Goal: Task Accomplishment & Management: Use online tool/utility

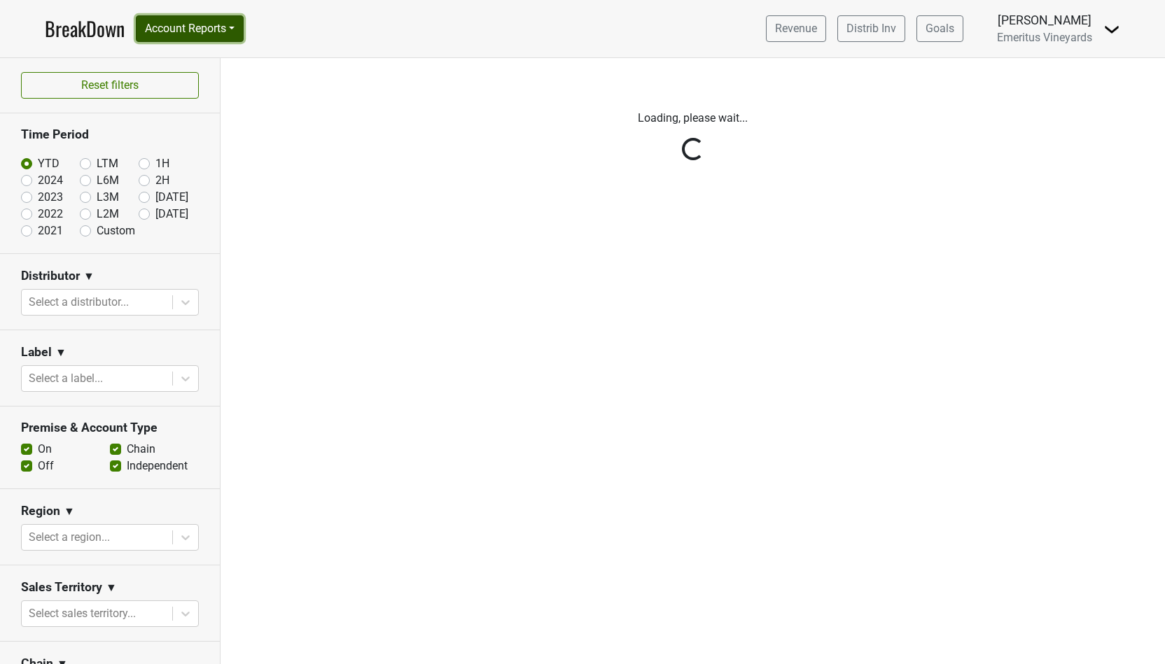
click at [229, 41] on button "Account Reports" at bounding box center [190, 28] width 108 height 27
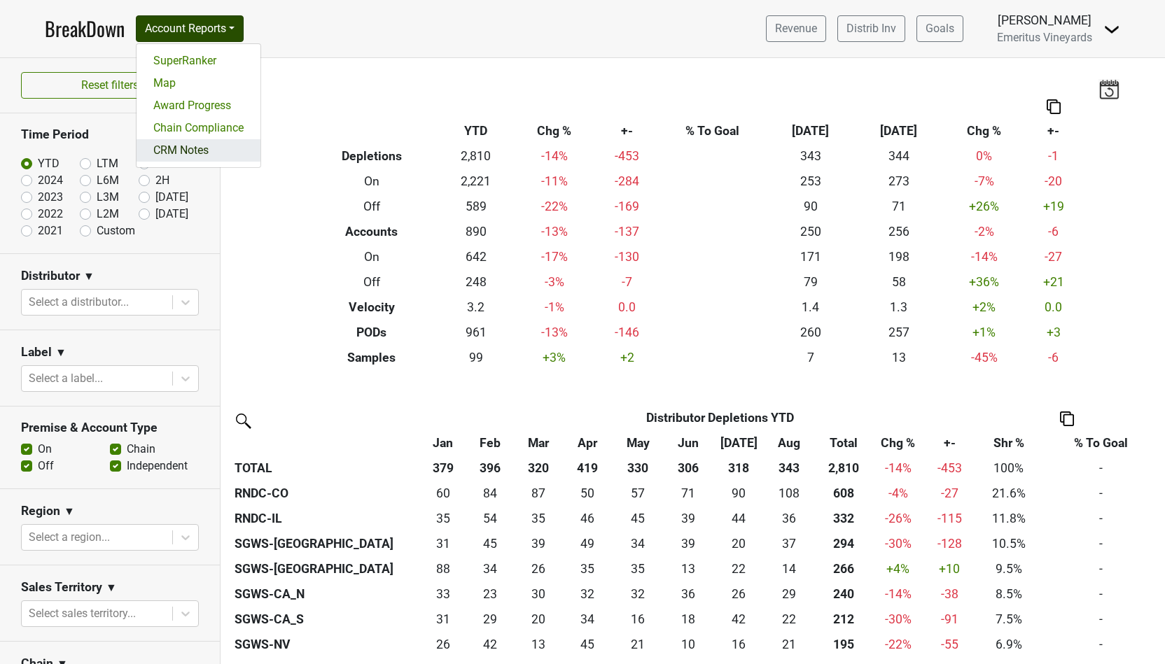
click at [209, 149] on link "CRM Notes" at bounding box center [198, 150] width 124 height 22
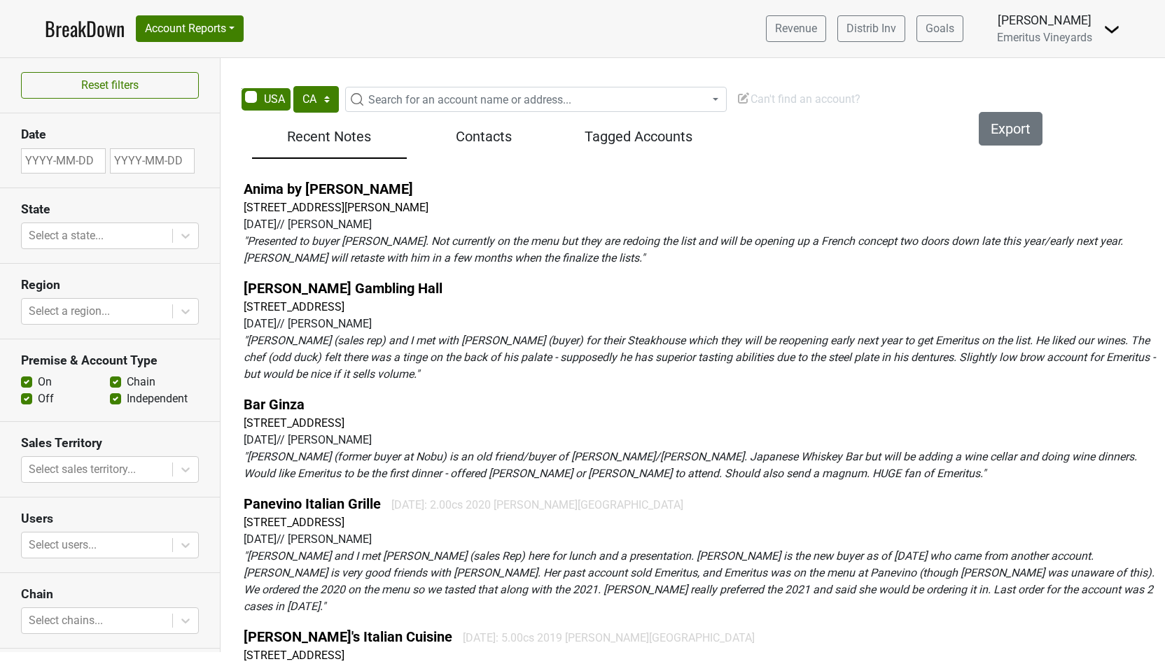
select select "CA"
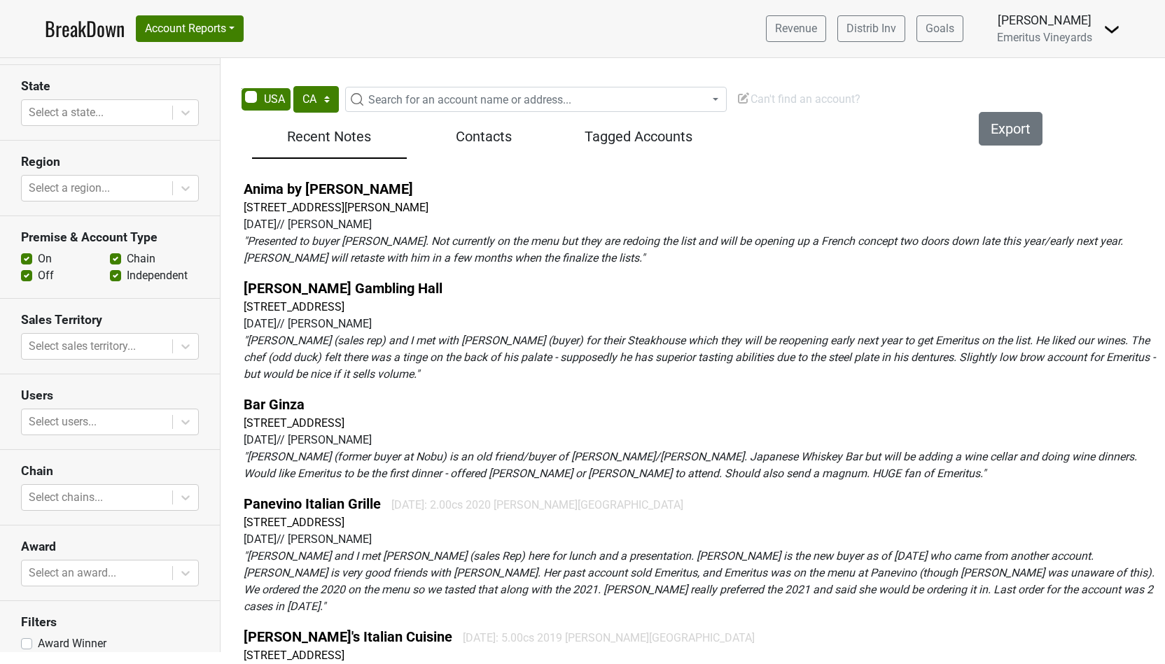
scroll to position [168, 0]
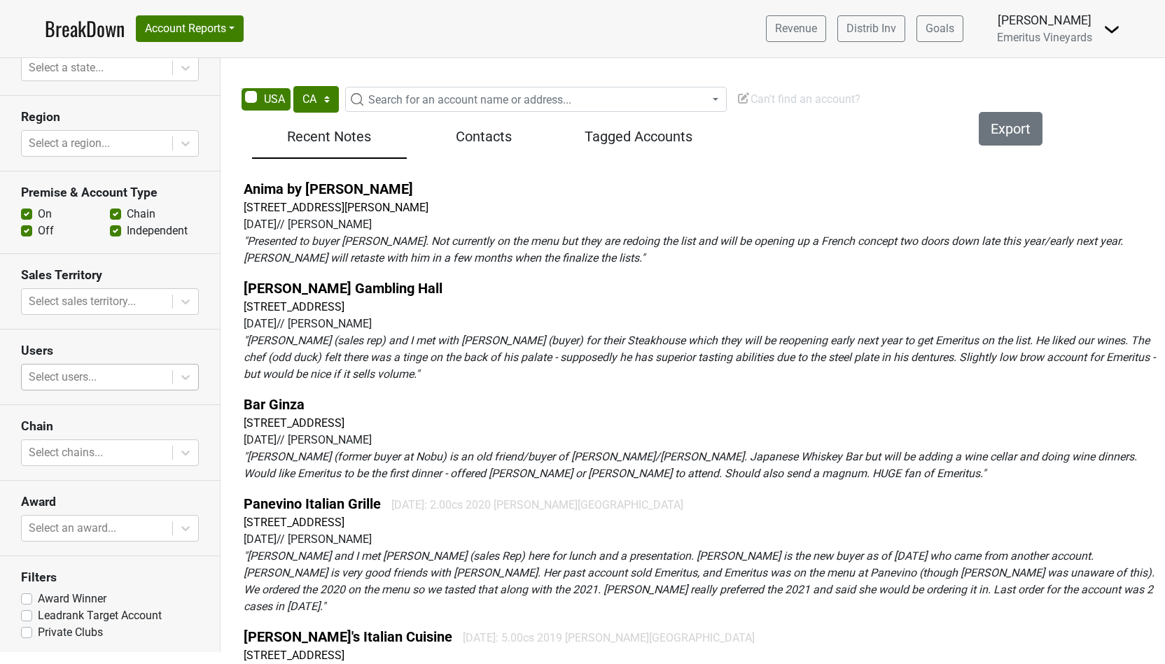
click at [95, 373] on div at bounding box center [97, 377] width 136 height 20
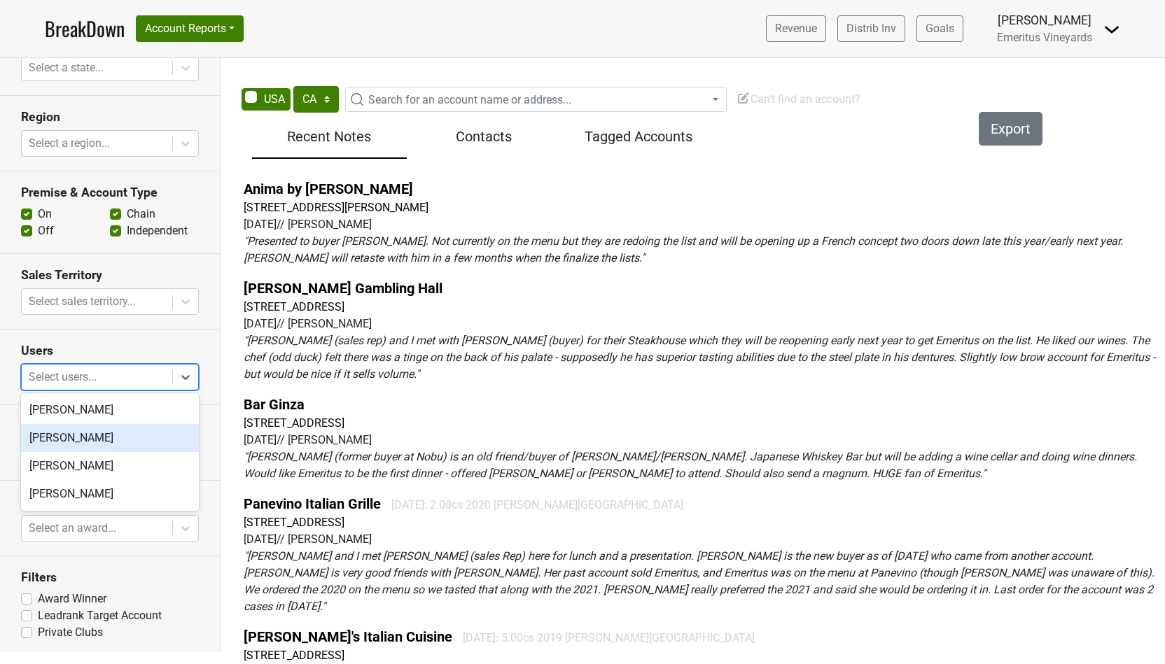
click at [94, 430] on div "[PERSON_NAME]" at bounding box center [110, 438] width 178 height 28
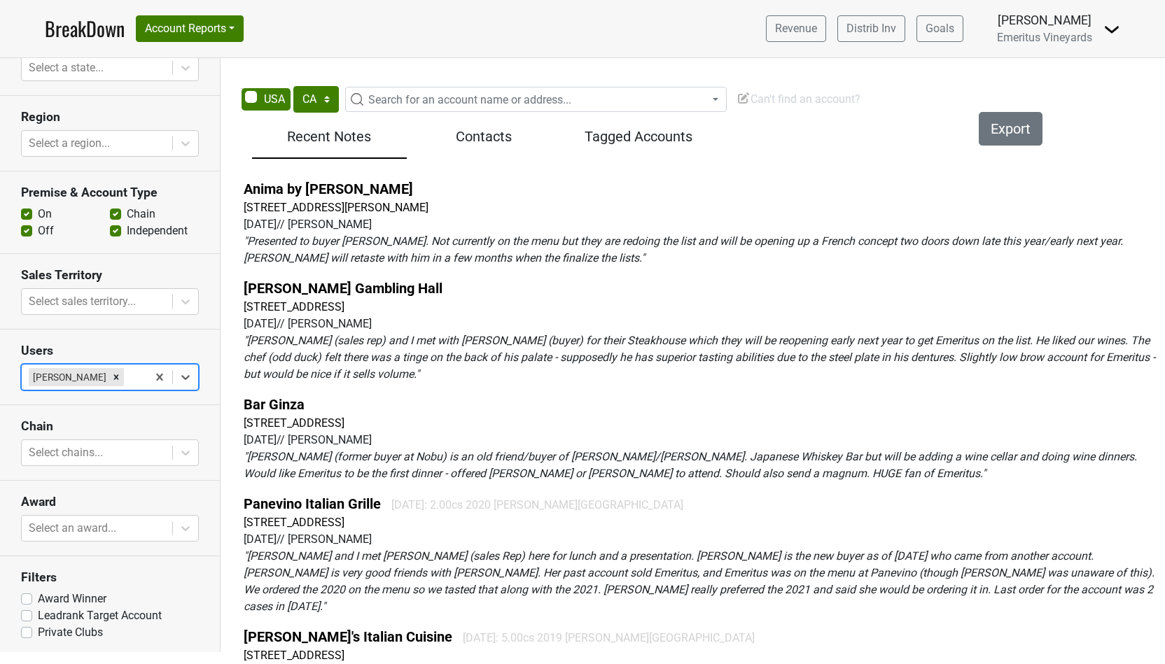
scroll to position [0, 0]
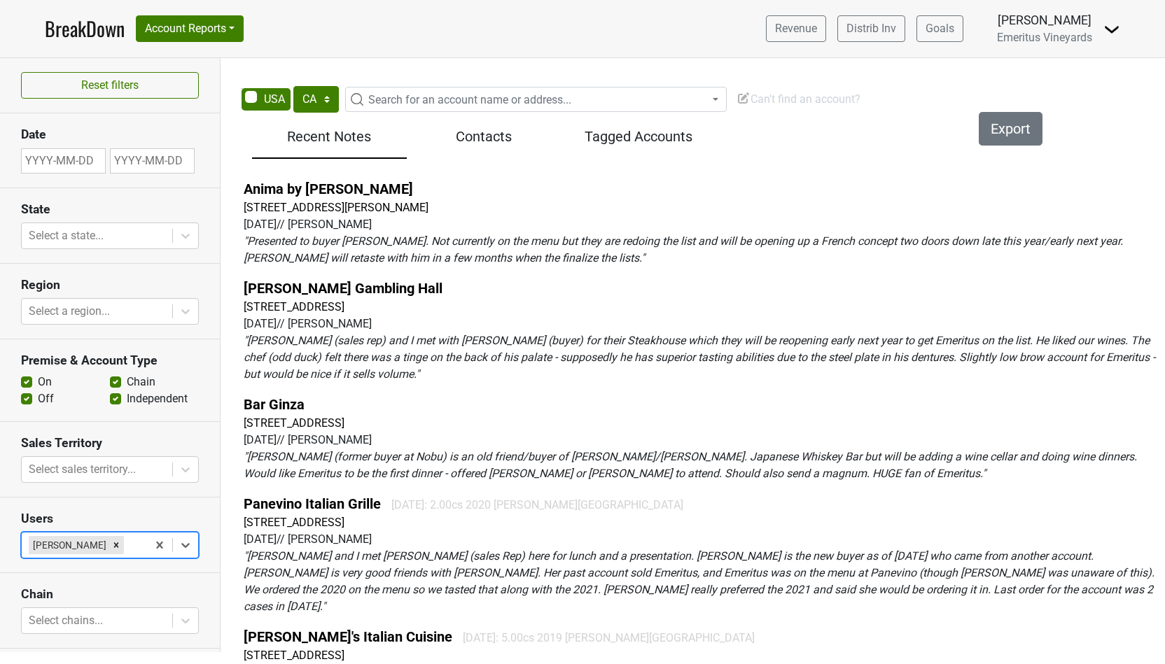
click at [53, 163] on input "text" at bounding box center [63, 160] width 85 height 25
select select "8"
select select "2025"
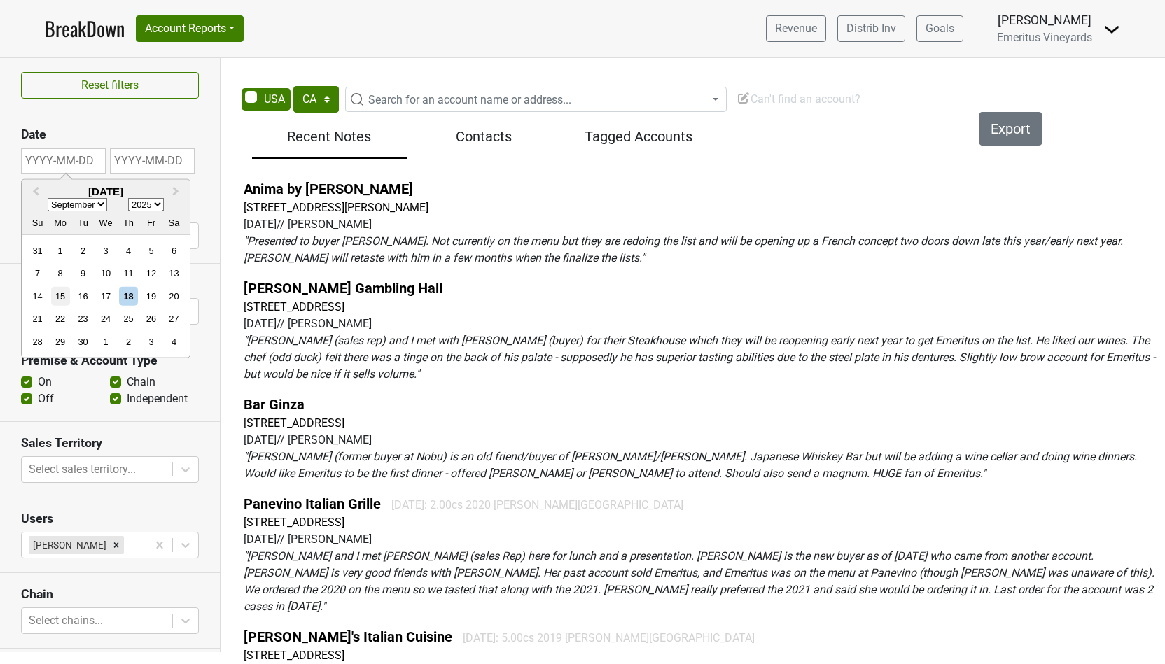
click at [68, 297] on div "15" at bounding box center [60, 296] width 19 height 19
